Goal: Information Seeking & Learning: Learn about a topic

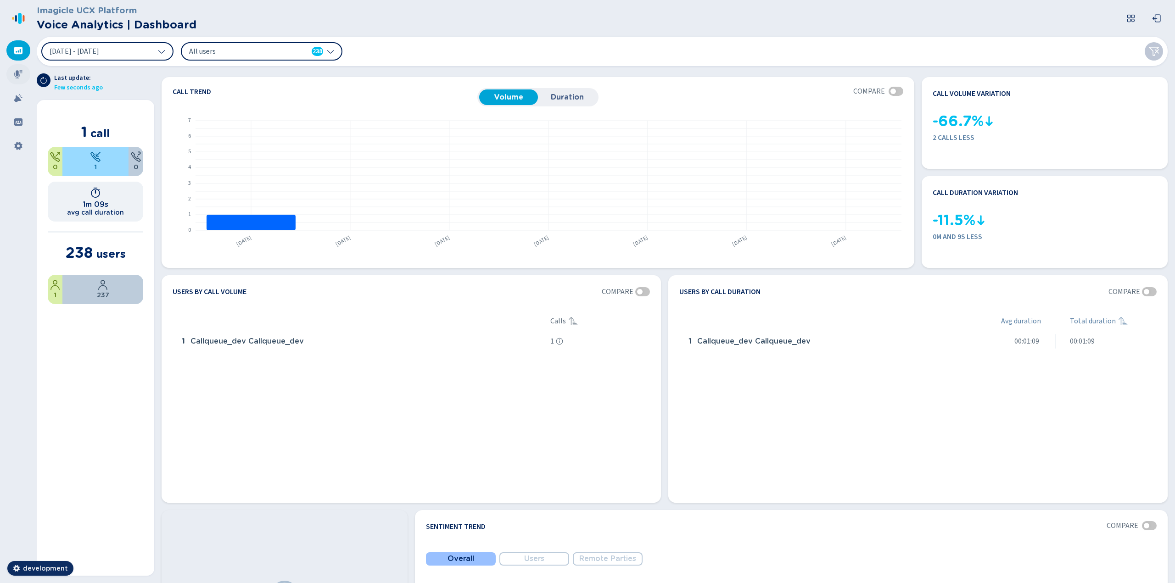
click at [15, 74] on icon at bounding box center [18, 74] width 9 height 9
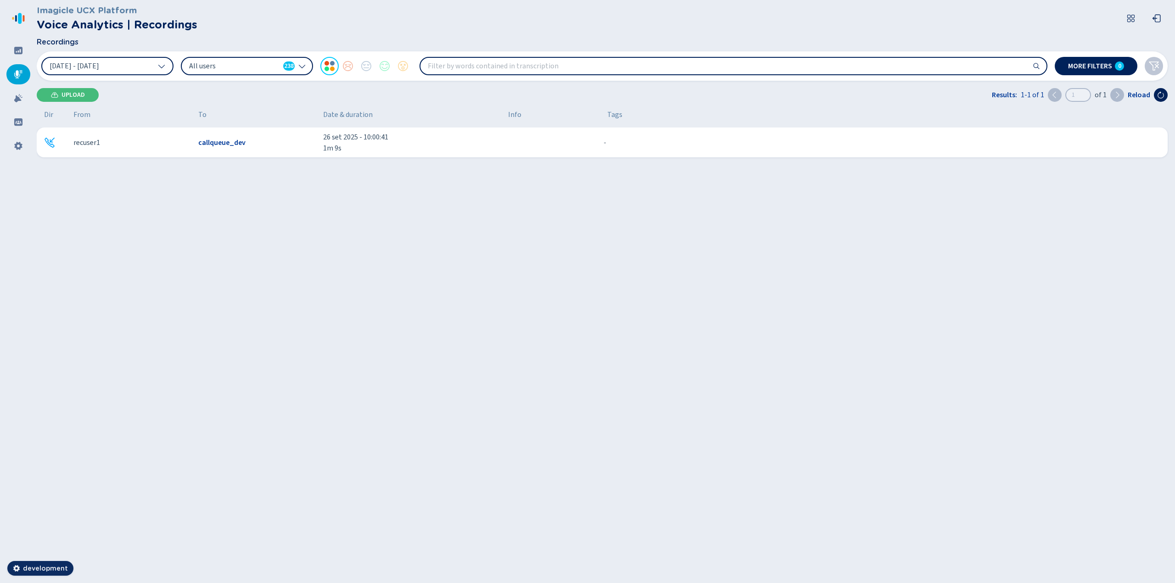
click at [222, 143] on span "callqueue_dev" at bounding box center [221, 142] width 47 height 11
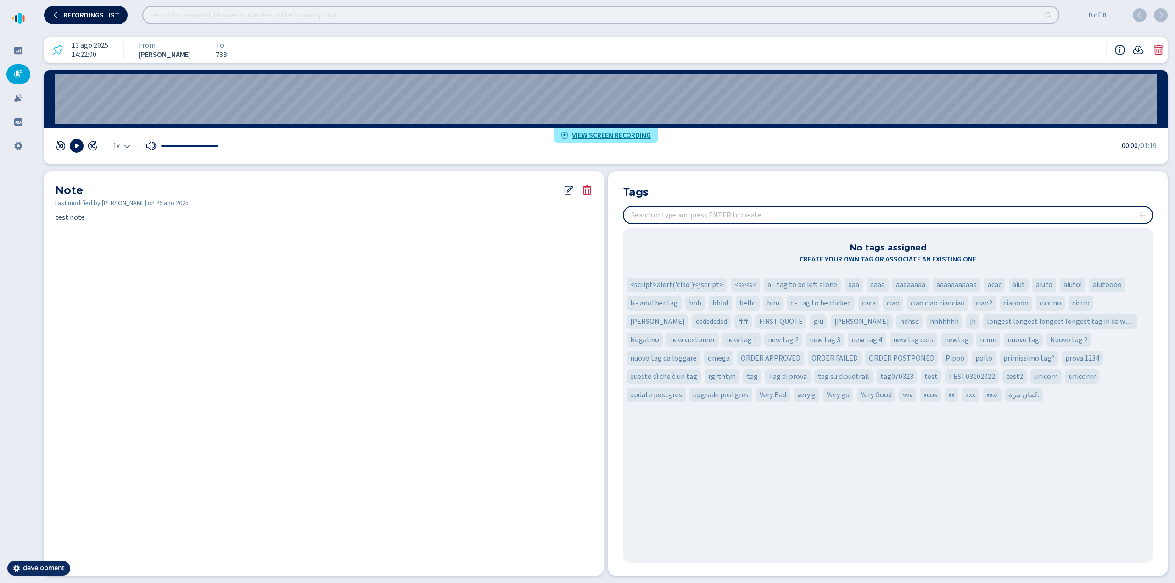
click at [106, 15] on span "Recordings list" at bounding box center [91, 14] width 56 height 7
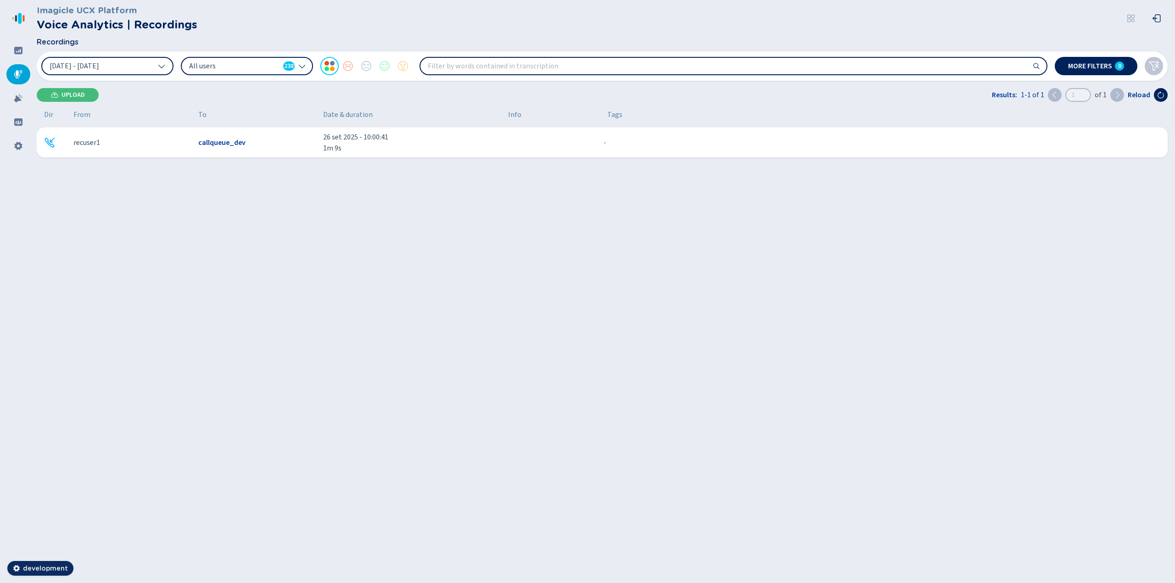
click at [235, 69] on span "All users" at bounding box center [234, 66] width 90 height 10
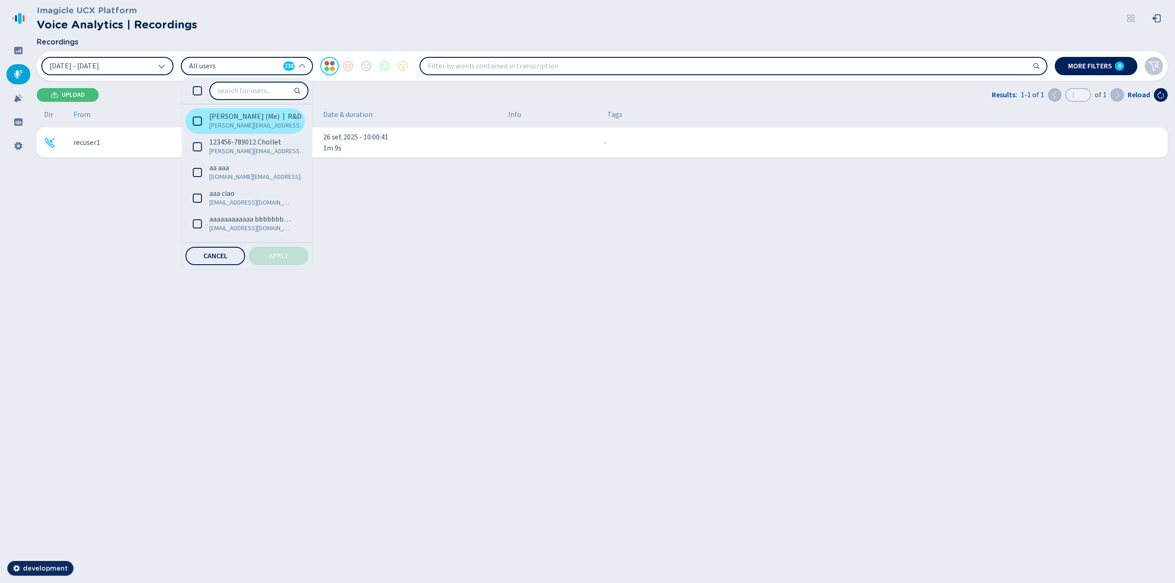
click at [199, 119] on icon at bounding box center [197, 121] width 9 height 9
click at [268, 258] on button "Apply" at bounding box center [279, 256] width 60 height 18
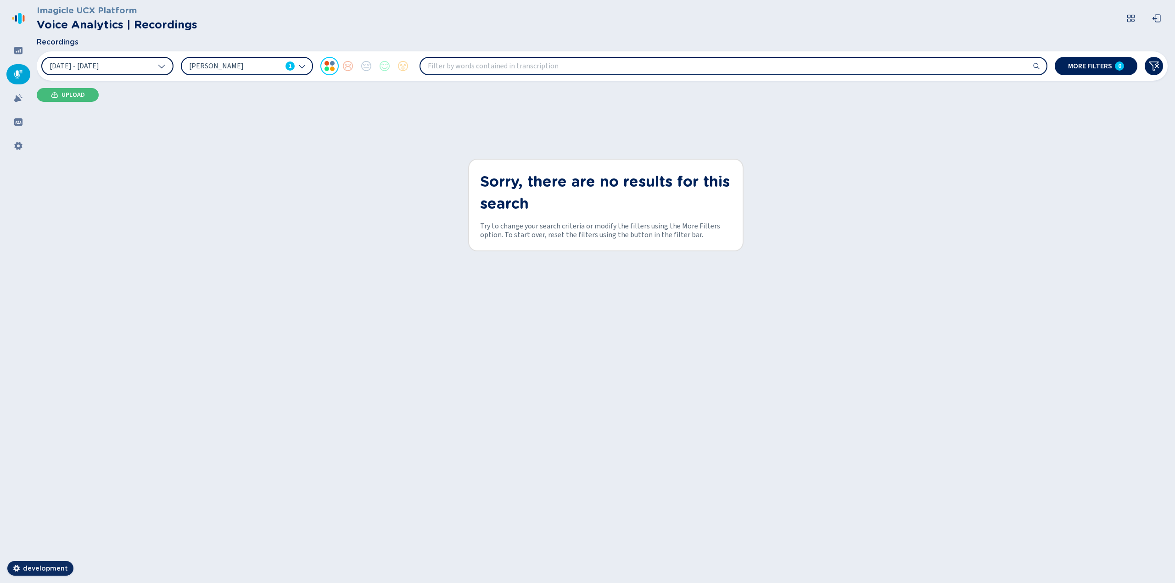
click at [99, 66] on span "[DATE] - [DATE]" at bounding box center [75, 65] width 50 height 7
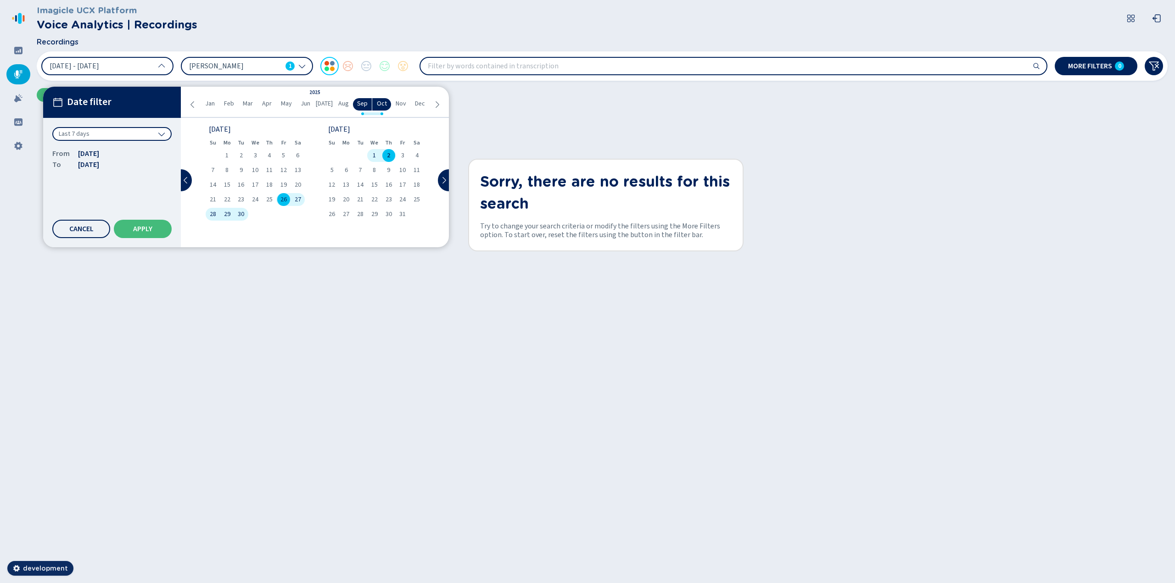
click at [119, 136] on div "Last 7 days" at bounding box center [111, 134] width 119 height 14
click at [106, 264] on div "Year to date" at bounding box center [112, 260] width 110 height 13
click at [128, 229] on button "Apply" at bounding box center [143, 229] width 58 height 18
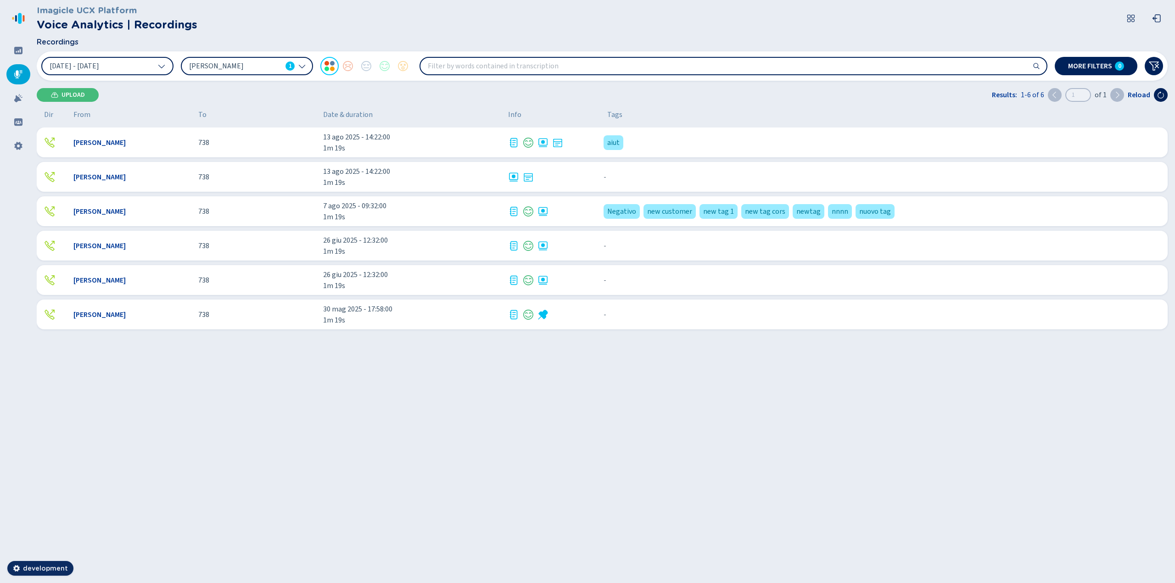
click at [92, 145] on span "Mike Zoro" at bounding box center [99, 142] width 52 height 11
